Goal: Task Accomplishment & Management: Manage account settings

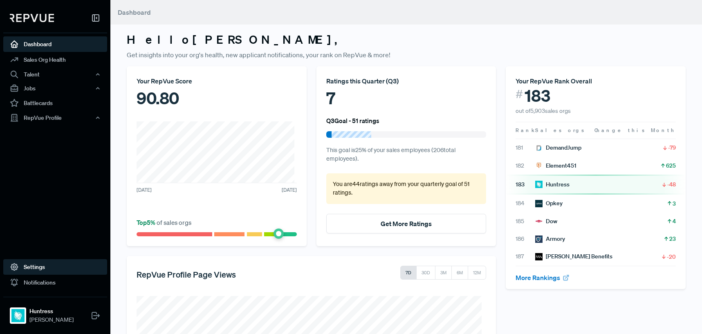
click at [56, 269] on link "Settings" at bounding box center [55, 267] width 104 height 16
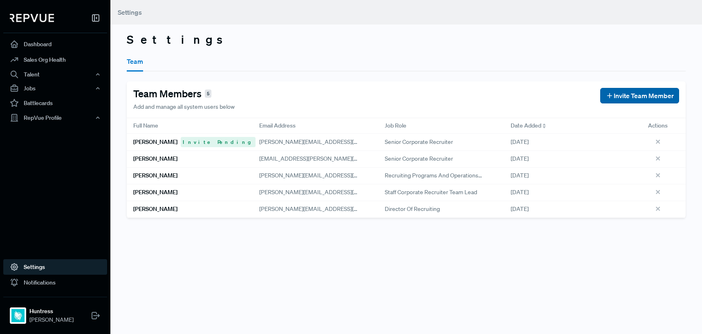
click at [643, 92] on span "Invite Team Member" at bounding box center [644, 96] width 60 height 10
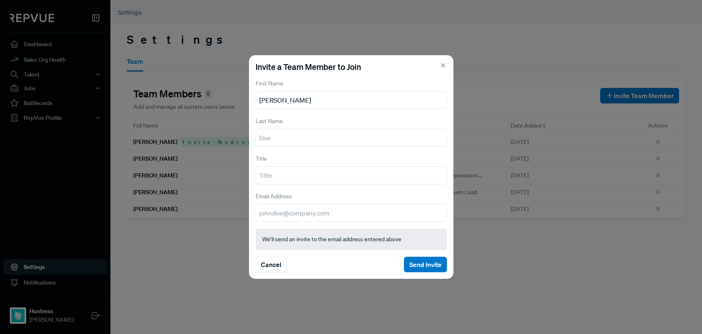
type input "[PERSON_NAME]"
type input "Staff Sales Recruiter"
click at [342, 212] on input "email" at bounding box center [351, 213] width 191 height 18
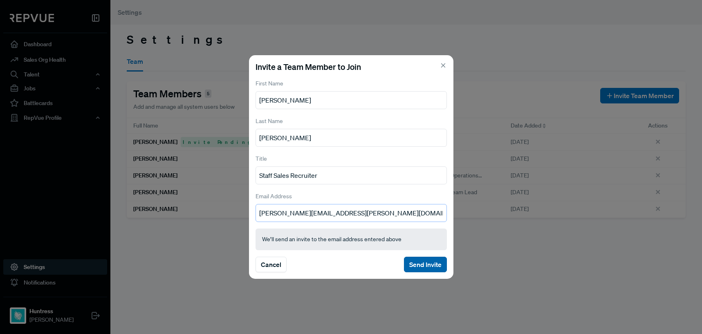
type input "[PERSON_NAME][EMAIL_ADDRESS][PERSON_NAME][DOMAIN_NAME]"
click at [428, 262] on button "Send Invite" at bounding box center [425, 265] width 43 height 16
